Goal: Navigation & Orientation: Find specific page/section

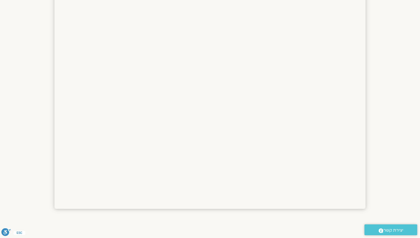
scroll to position [307, 0]
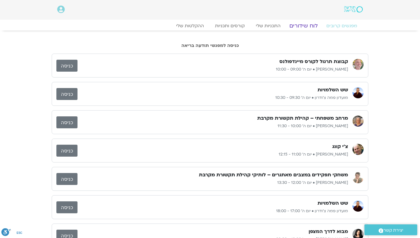
click at [300, 27] on link "לוח שידורים" at bounding box center [304, 26] width 42 height 7
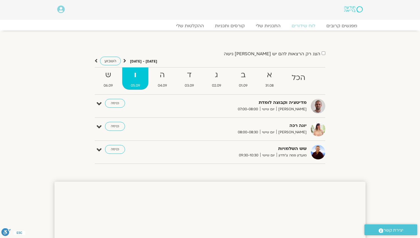
click at [365, 96] on div "הצג רק הרצאות להם יש [PERSON_NAME] גישה [DATE] - [DATE] השבוע להציג אירועים שפת…" at bounding box center [209, 109] width 311 height 118
